Goal: Register for event/course

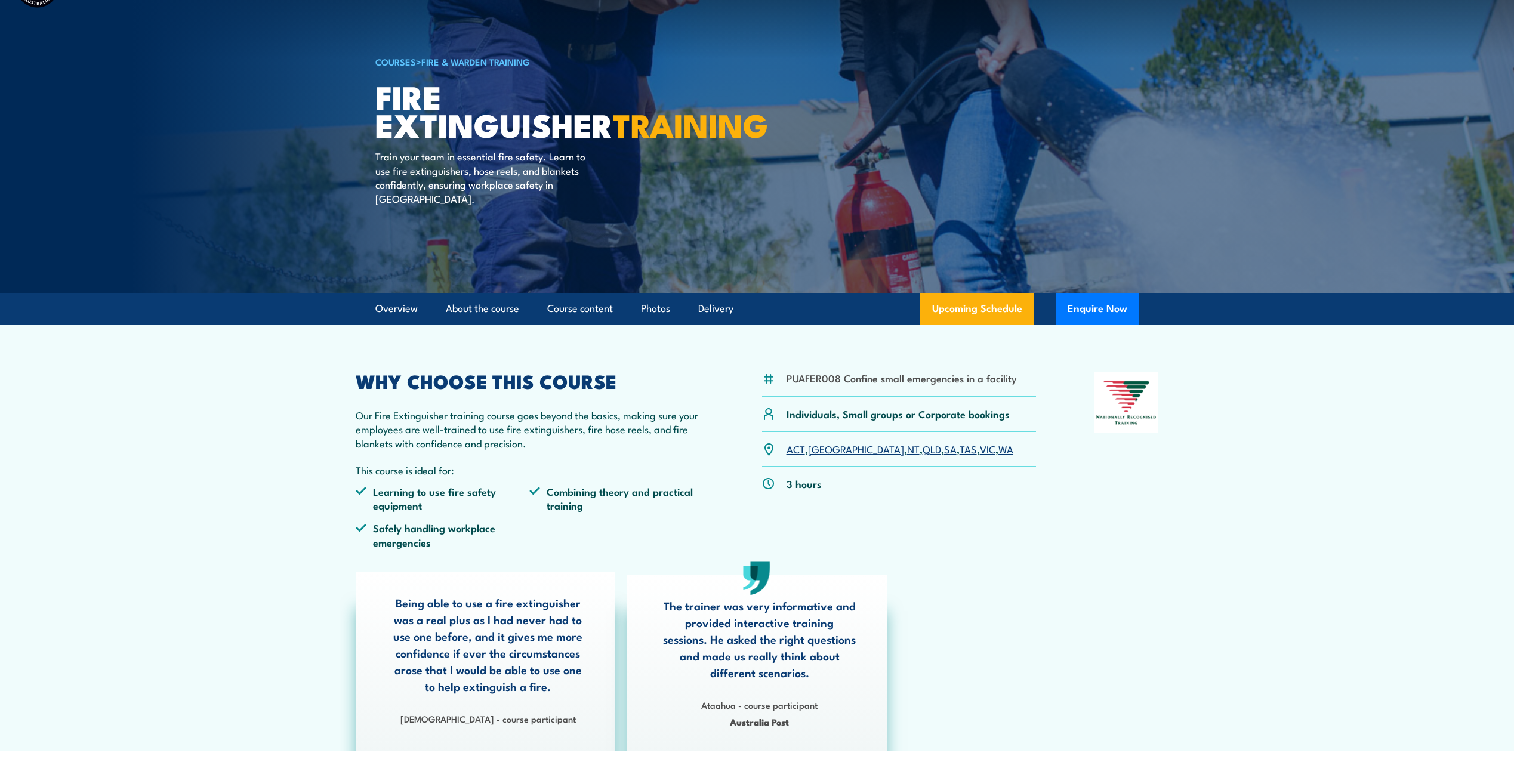
scroll to position [33, 0]
